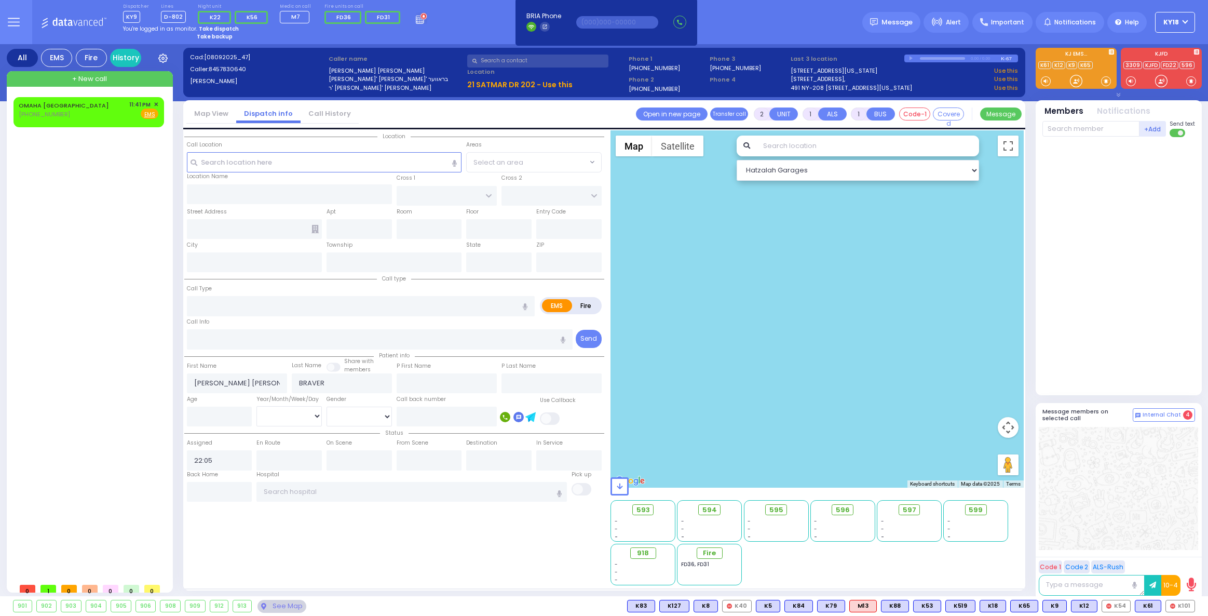
select select
click at [286, 606] on div "See Map" at bounding box center [281, 605] width 49 height 13
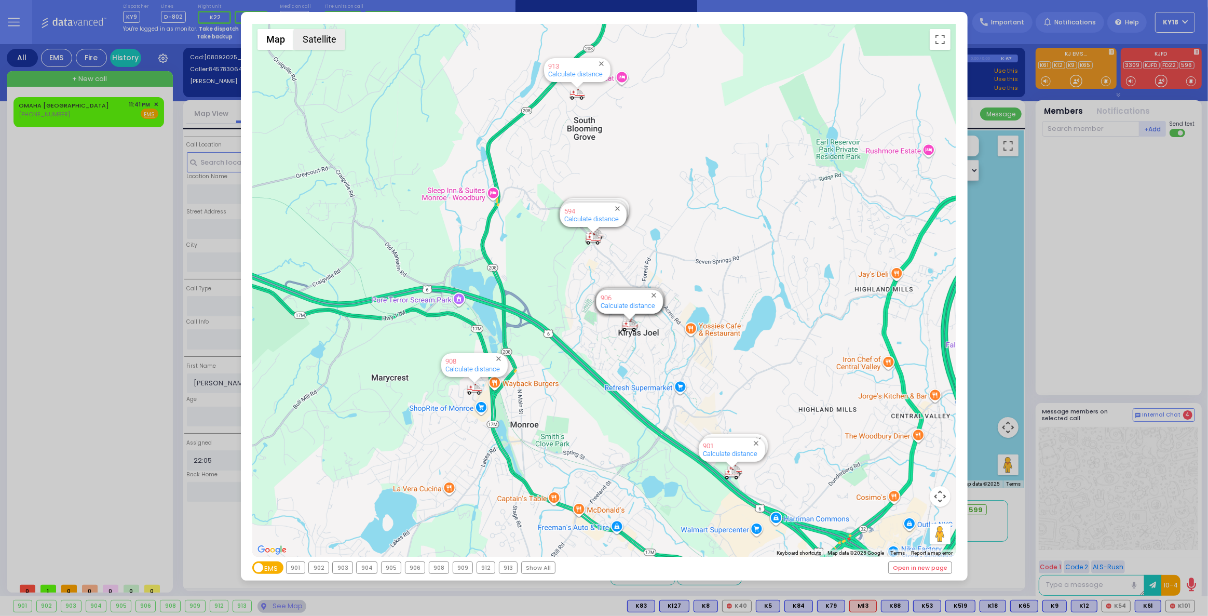
click at [332, 41] on button "Satellite" at bounding box center [319, 39] width 51 height 21
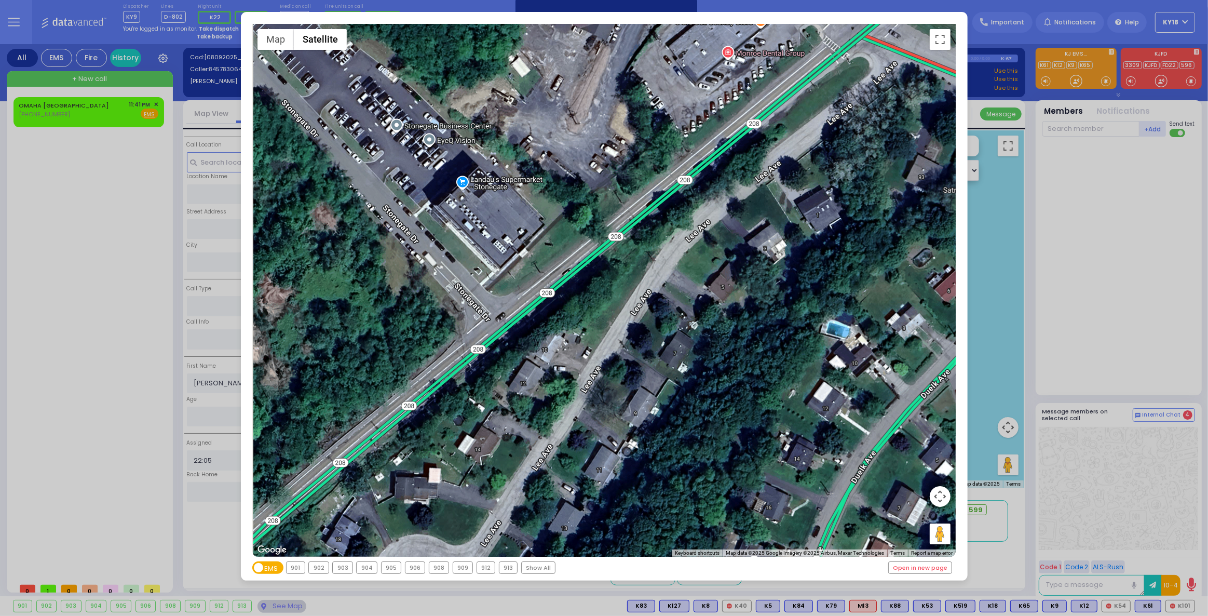
drag, startPoint x: 499, startPoint y: 225, endPoint x: 681, endPoint y: 150, distance: 196.9
click at [681, 150] on div "594 Calculate distance 595 Calculate distance 596 Calculate distance 901 Calcul…" at bounding box center [603, 290] width 703 height 533
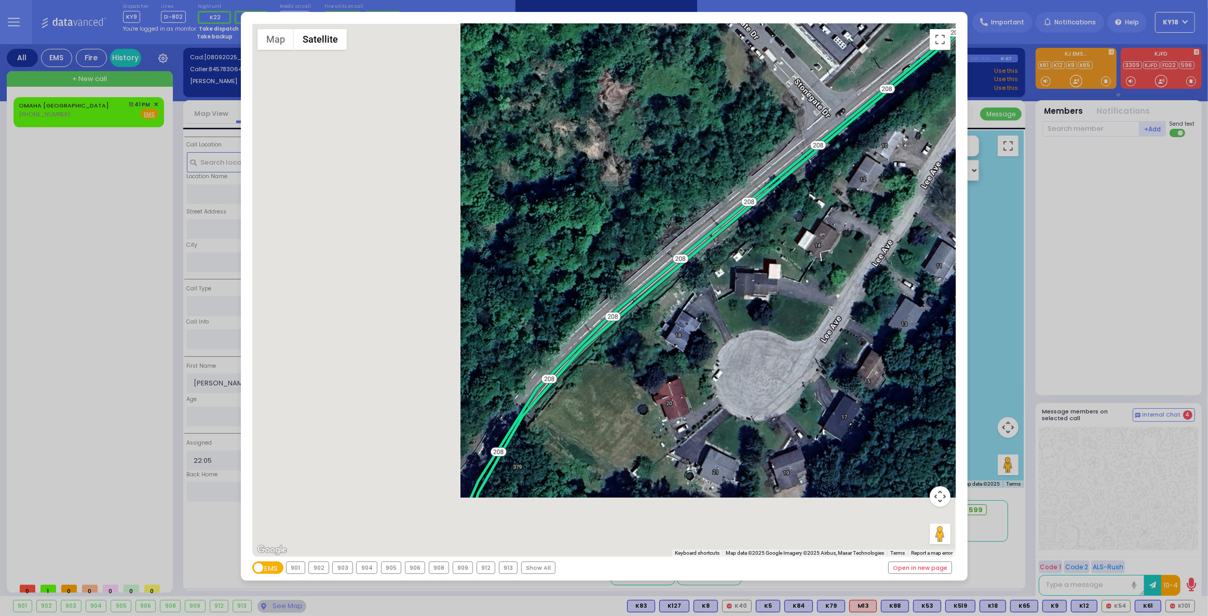
drag, startPoint x: 357, startPoint y: 372, endPoint x: 687, endPoint y: 179, distance: 382.9
click at [694, 174] on div "594 Calculate distance 595 Calculate distance 596 Calculate distance 901 Calcul…" at bounding box center [603, 290] width 703 height 533
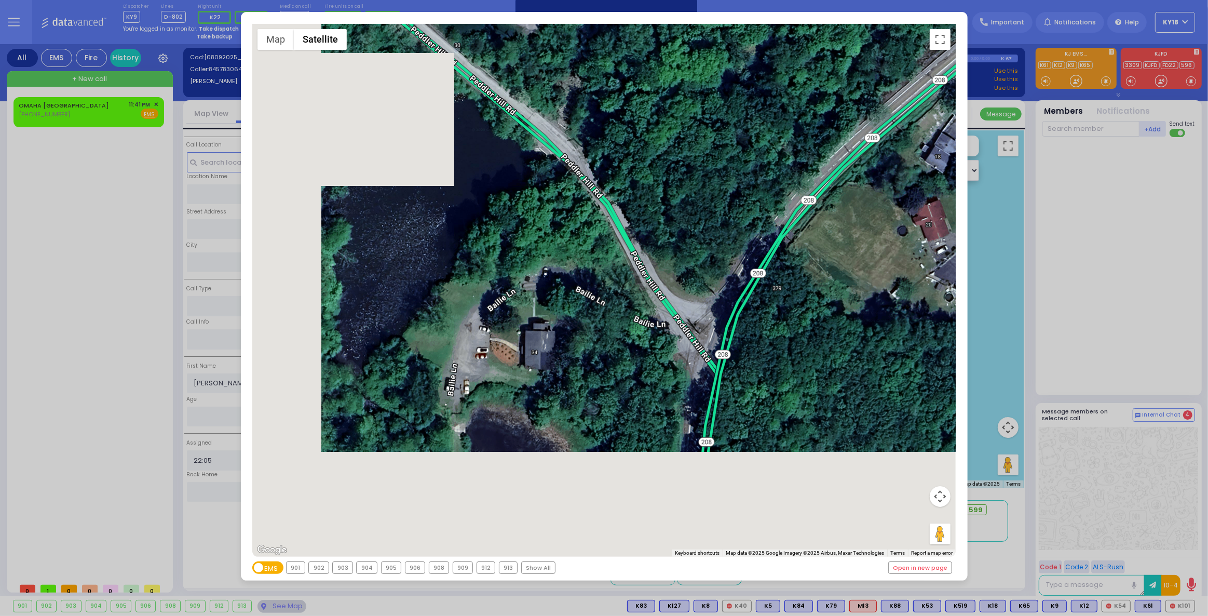
drag, startPoint x: 547, startPoint y: 282, endPoint x: 728, endPoint y: 143, distance: 228.4
click at [750, 134] on div "594 Calculate distance 595 Calculate distance 596 Calculate distance 901 Calcul…" at bounding box center [603, 290] width 703 height 533
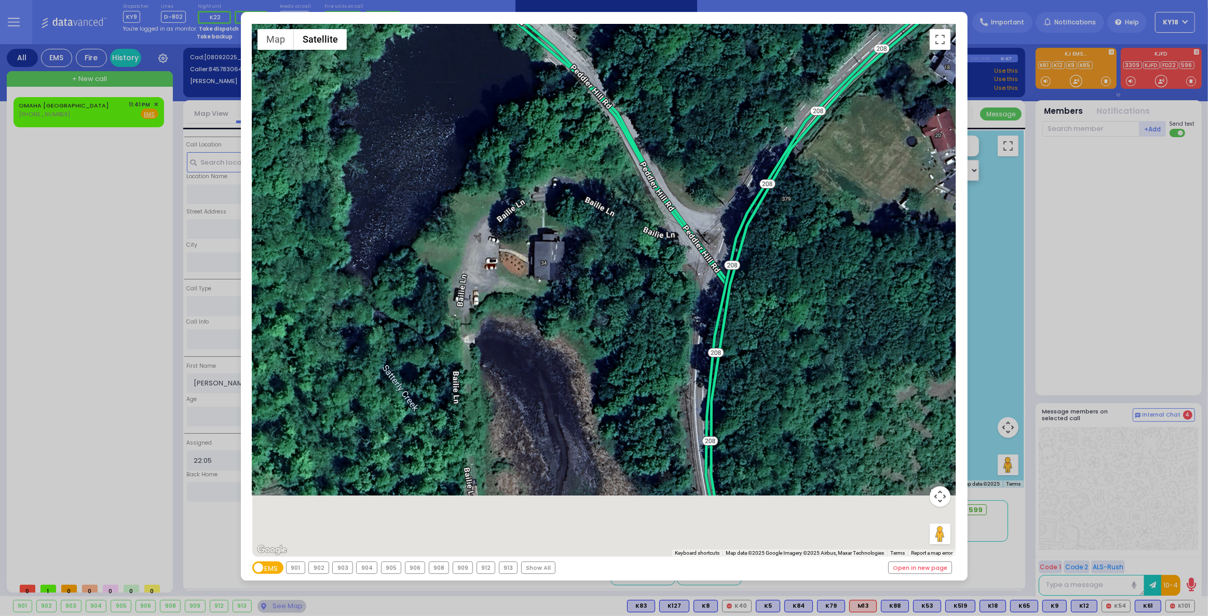
drag, startPoint x: 619, startPoint y: 253, endPoint x: 628, endPoint y: 123, distance: 130.6
click at [628, 123] on div "594 Calculate distance 595 Calculate distance 596 Calculate distance 901 Calcul…" at bounding box center [603, 290] width 703 height 533
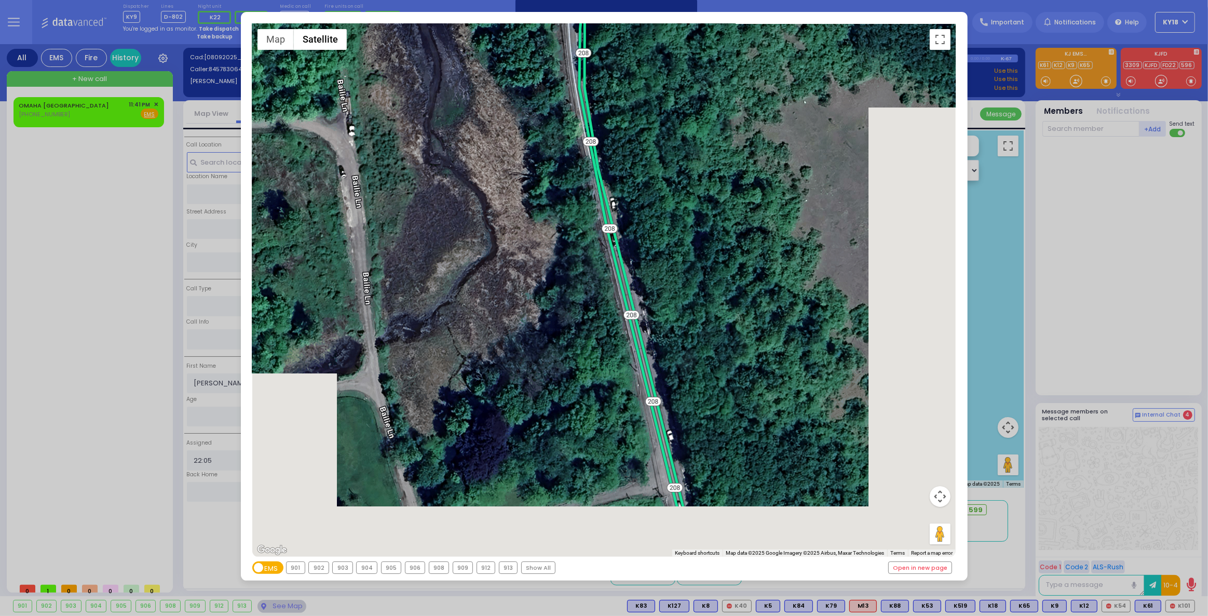
drag, startPoint x: 675, startPoint y: 364, endPoint x: 547, endPoint y: 38, distance: 349.8
click at [544, 25] on div "594 Calculate distance 595 Calculate distance 596 Calculate distance 901 Calcul…" at bounding box center [603, 290] width 703 height 533
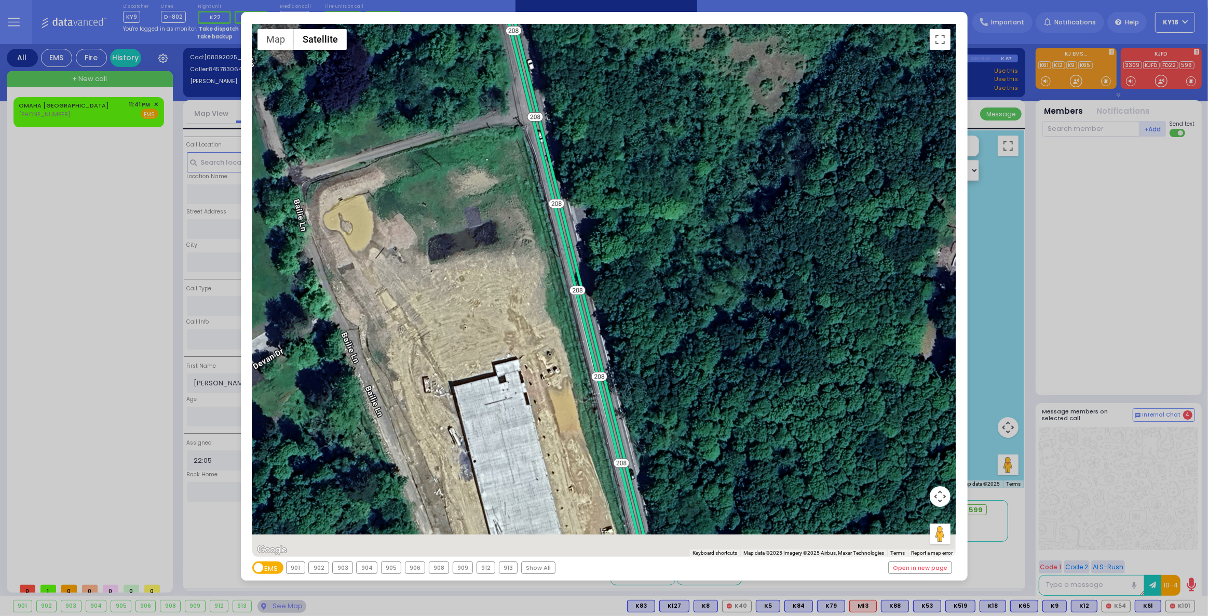
drag, startPoint x: 672, startPoint y: 443, endPoint x: 521, endPoint y: 70, distance: 403.1
click at [521, 70] on div "594 Calculate distance 595 Calculate distance 596 Calculate distance 901 Calcul…" at bounding box center [603, 290] width 703 height 533
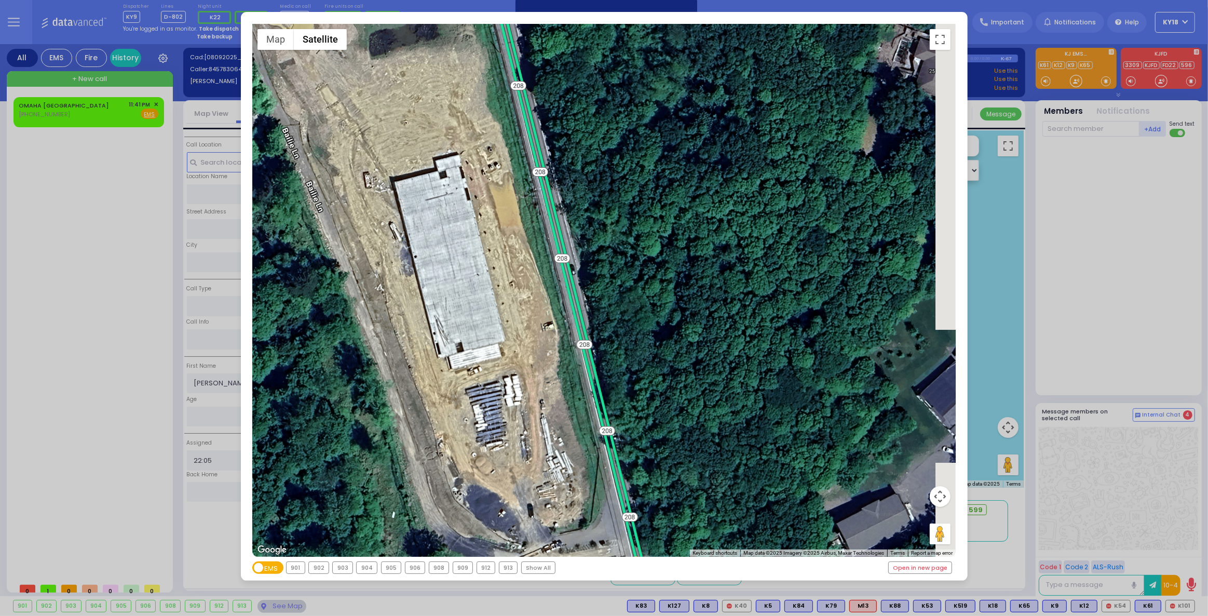
drag, startPoint x: 570, startPoint y: 507, endPoint x: 535, endPoint y: 356, distance: 154.6
click at [535, 356] on div "594 Calculate distance 595 Calculate distance 596 Calculate distance 901 Calcul…" at bounding box center [603, 290] width 703 height 533
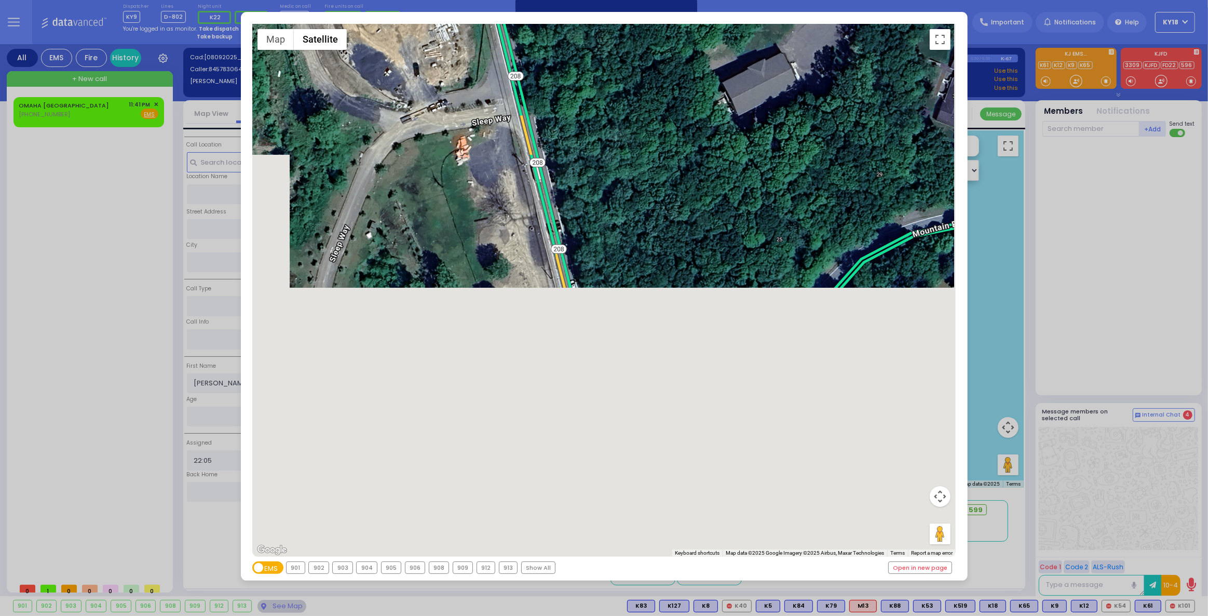
drag, startPoint x: 559, startPoint y: 174, endPoint x: 501, endPoint y: -39, distance: 221.1
click at [501, 0] on html "Dashboard" at bounding box center [604, 308] width 1208 height 616
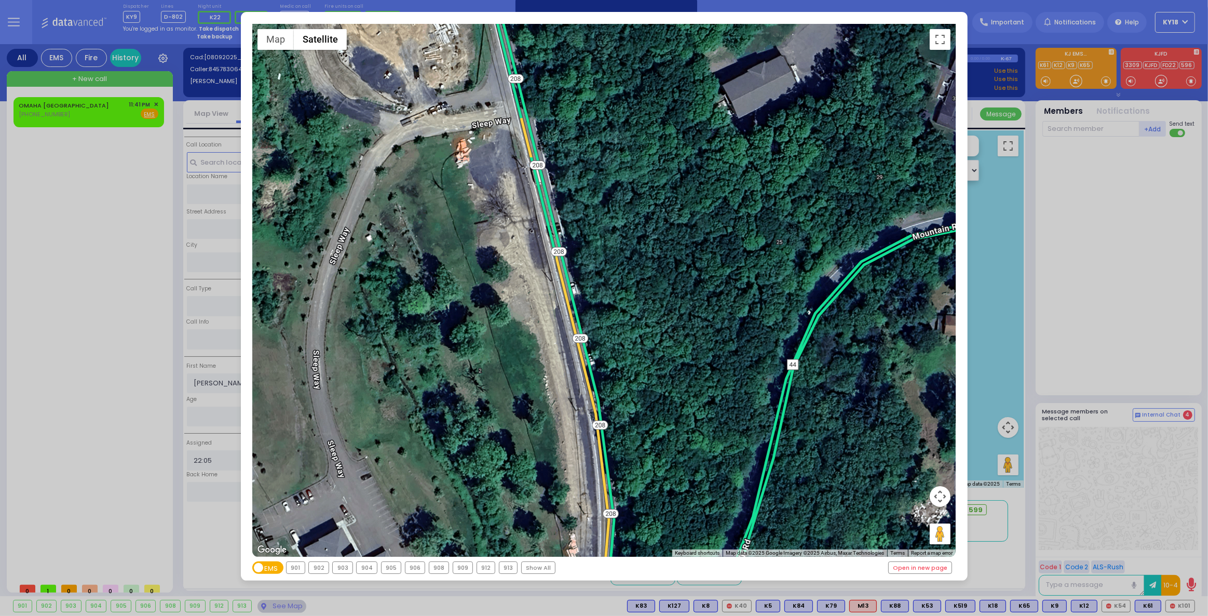
drag, startPoint x: 704, startPoint y: 541, endPoint x: 683, endPoint y: 438, distance: 104.8
click at [683, 438] on div "594 Calculate distance 595 Calculate distance 596 Calculate distance 901 Calcul…" at bounding box center [603, 290] width 703 height 533
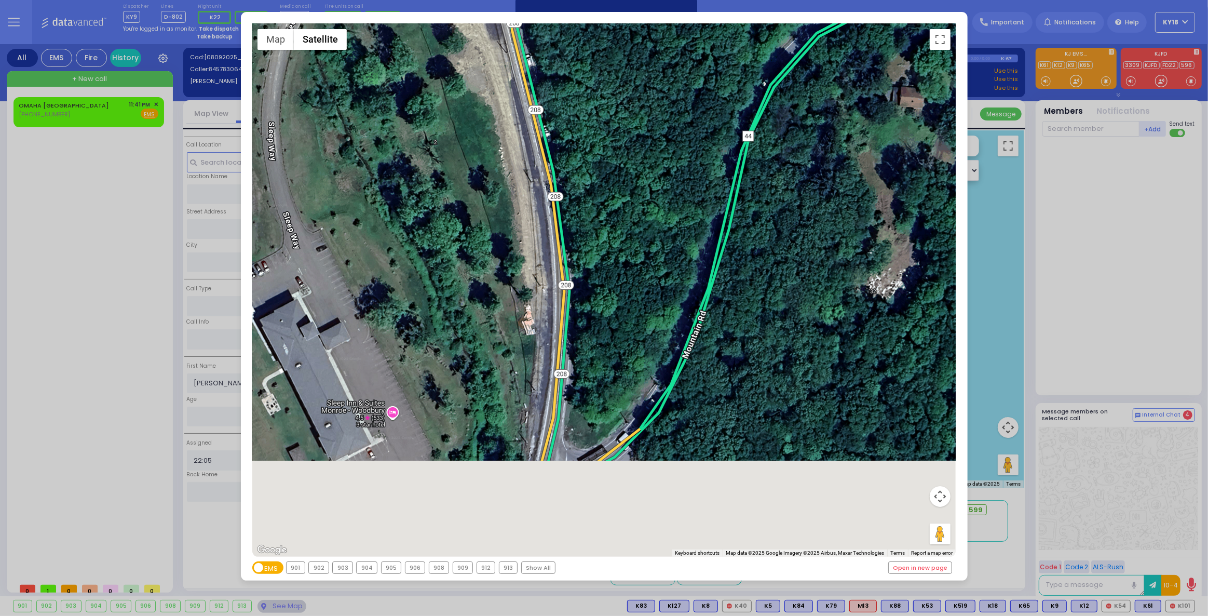
drag, startPoint x: 685, startPoint y: 446, endPoint x: 626, endPoint y: 176, distance: 276.2
click at [626, 176] on div "594 Calculate distance 595 Calculate distance 596 Calculate distance 901 Calcul…" at bounding box center [603, 290] width 703 height 533
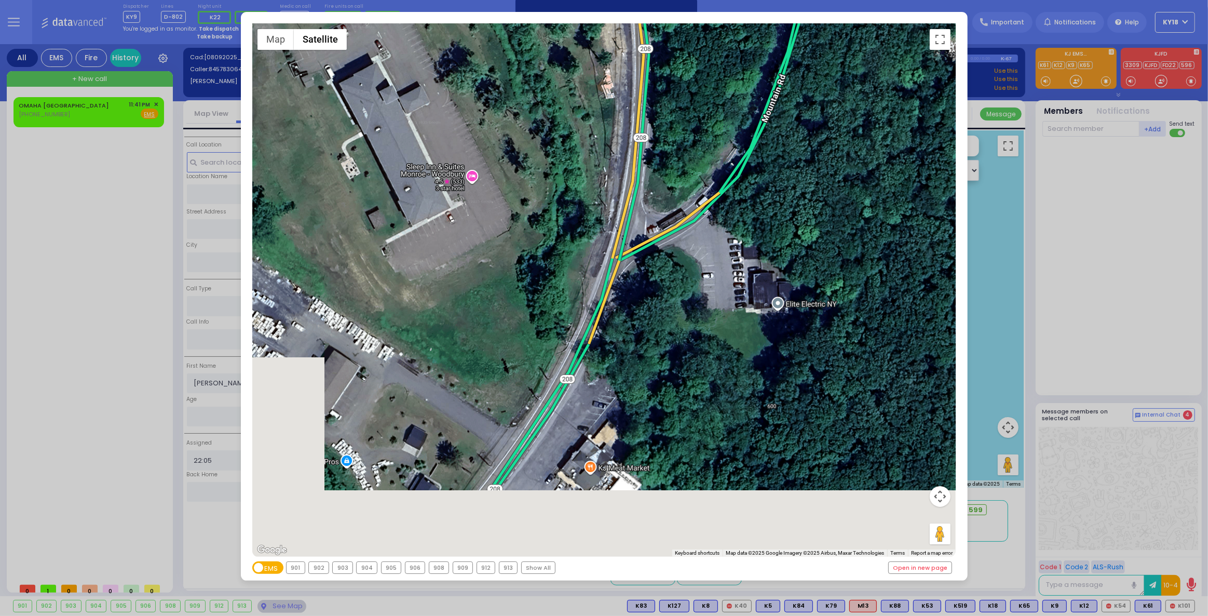
drag, startPoint x: 623, startPoint y: 393, endPoint x: 725, endPoint y: 192, distance: 225.4
click at [725, 192] on div "594 Calculate distance 595 Calculate distance 596 Calculate distance 901 Calcul…" at bounding box center [603, 290] width 703 height 533
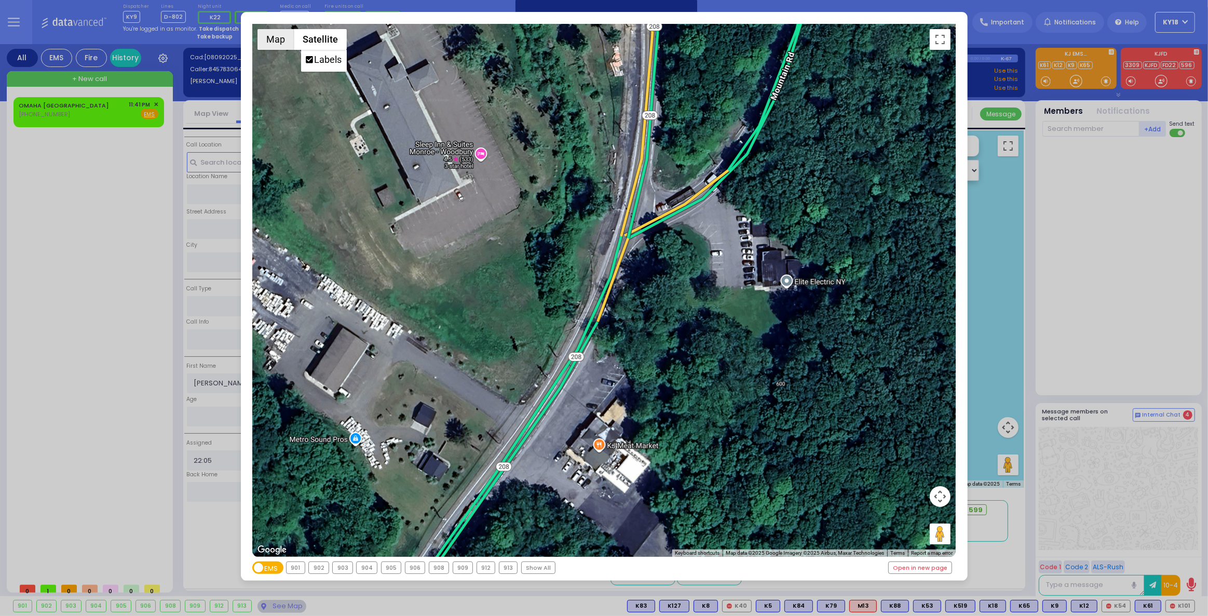
click at [280, 41] on button "Map" at bounding box center [275, 39] width 36 height 21
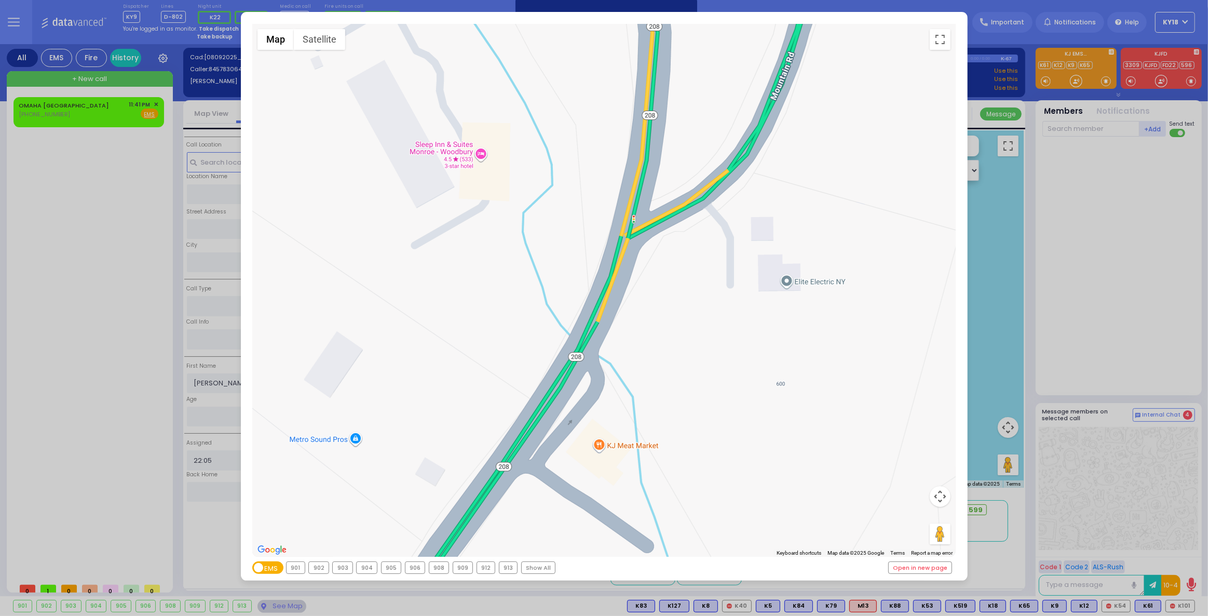
click at [100, 533] on div "← Move left → Move right ↑ Move up ↓ Move down + Zoom in - Zoom out Home Jump l…" at bounding box center [604, 308] width 1208 height 616
